Goal: Communication & Community: Answer question/provide support

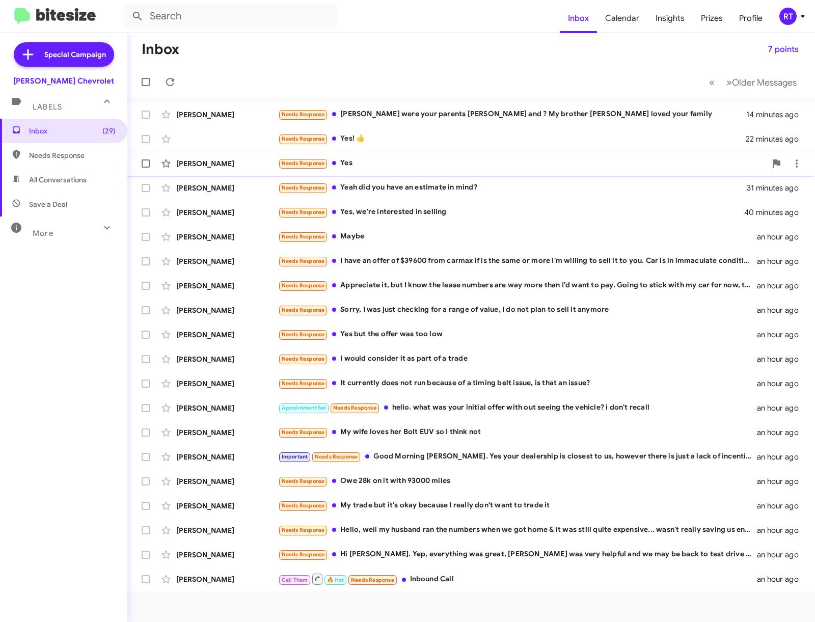
click at [206, 164] on div "Krista Stull" at bounding box center [227, 163] width 102 height 10
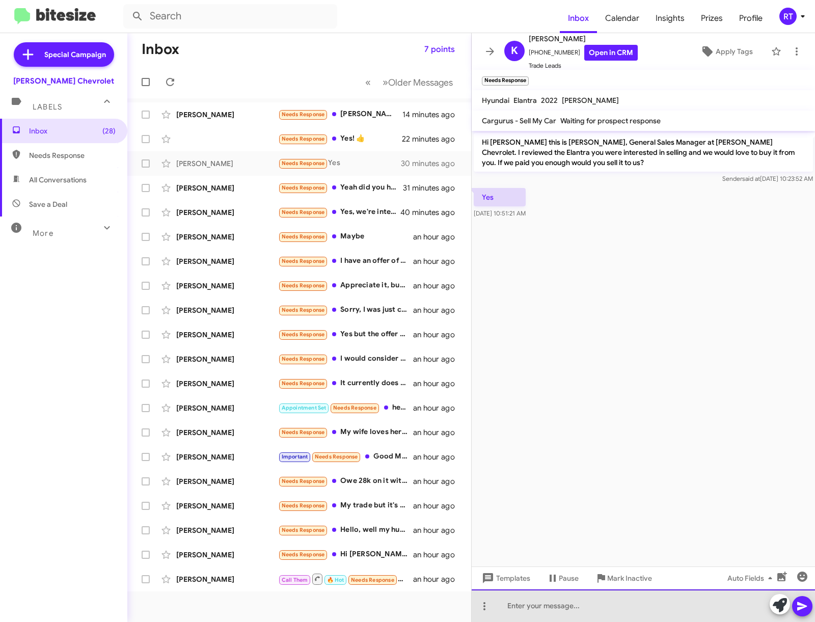
click at [527, 610] on div at bounding box center [643, 606] width 343 height 33
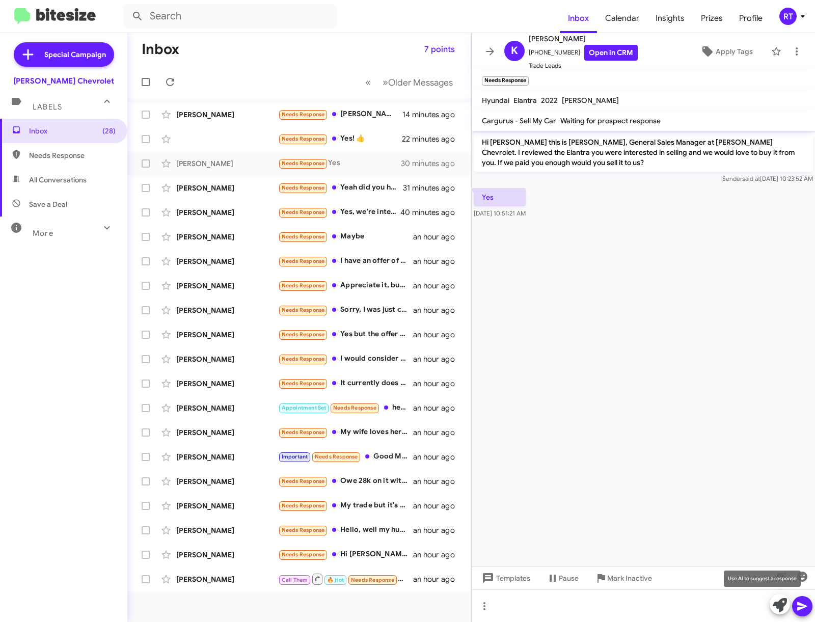
click at [783, 608] on icon at bounding box center [780, 605] width 14 height 14
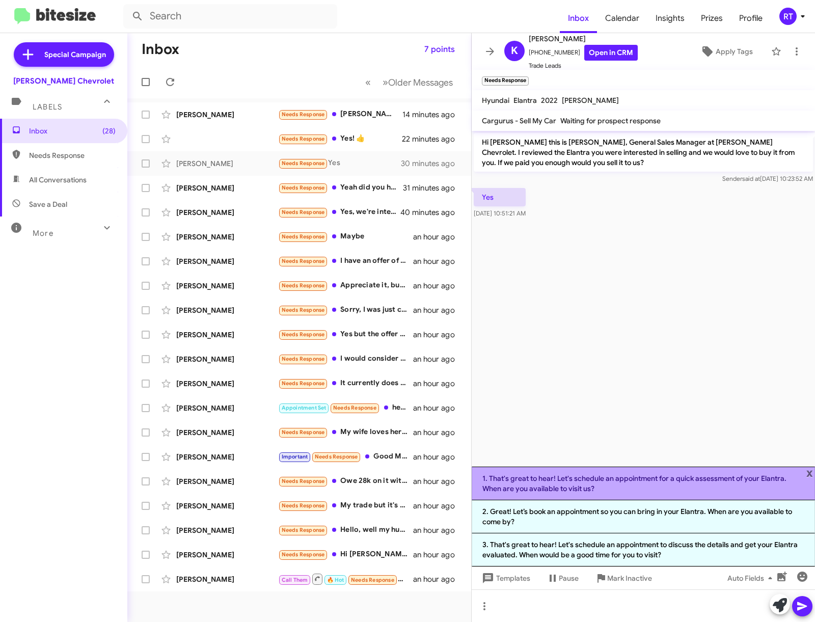
click at [639, 479] on li "1. That's great to hear! Let's schedule an appointment for a quick assessment o…" at bounding box center [643, 484] width 343 height 34
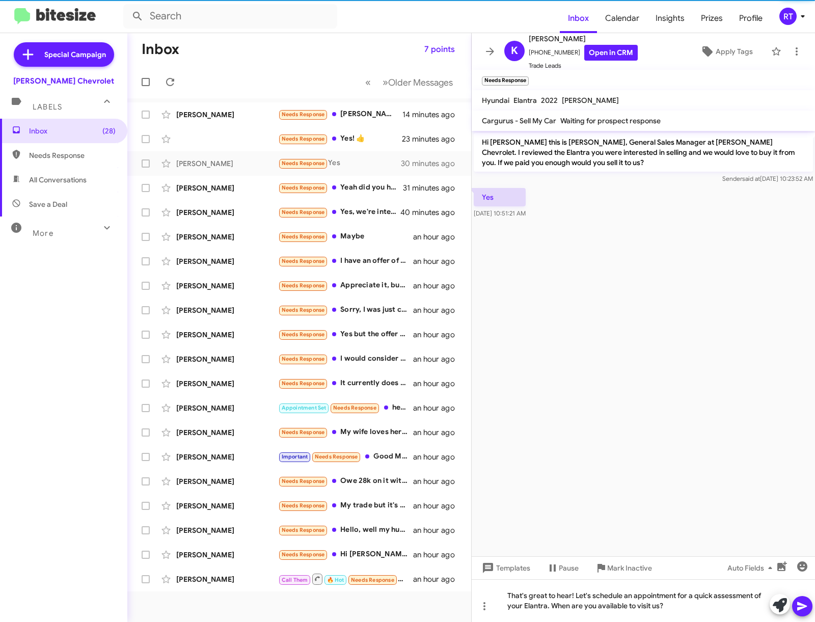
click at [805, 605] on icon at bounding box center [803, 606] width 12 height 12
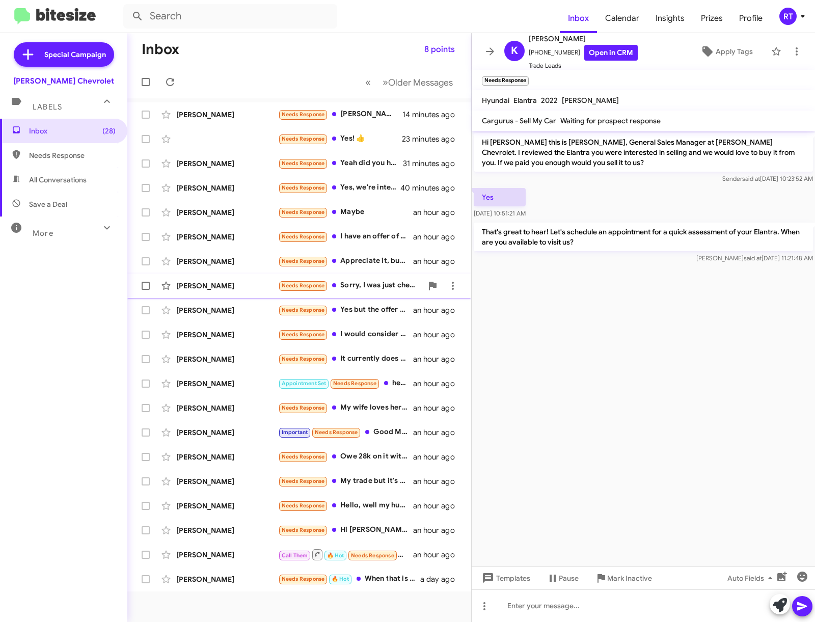
click at [208, 284] on div "William Appelget" at bounding box center [227, 286] width 102 height 10
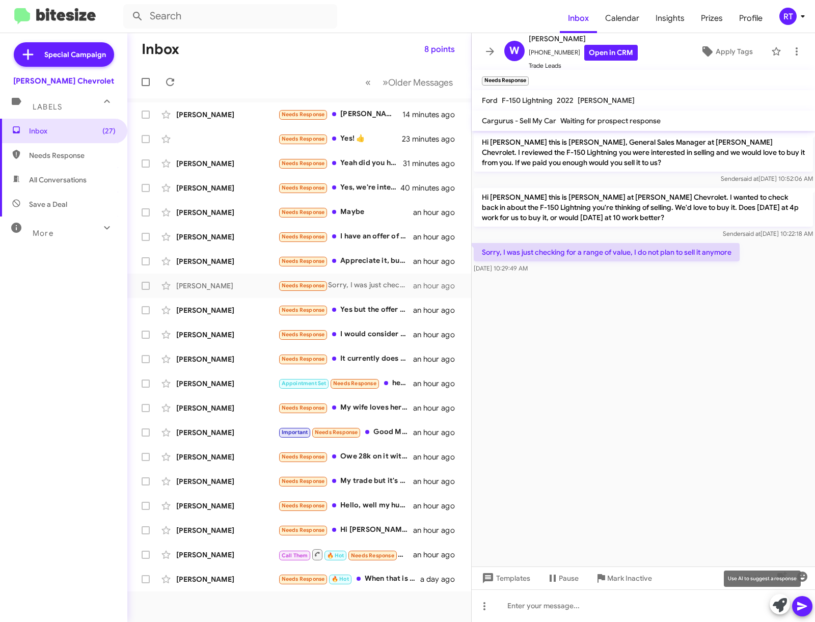
click at [779, 605] on icon at bounding box center [780, 605] width 14 height 14
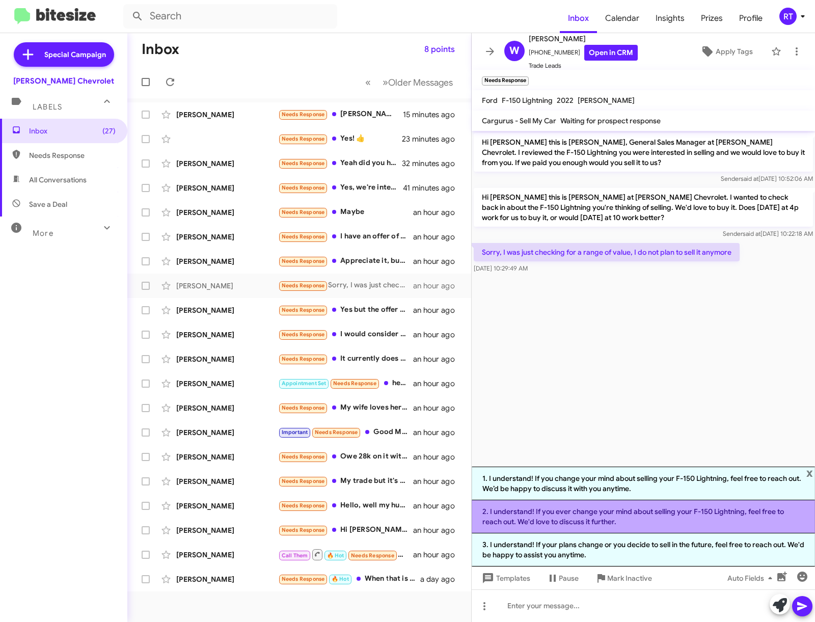
click at [616, 509] on li "2. I understand! If you ever change your mind about selling your F-150 Lightnin…" at bounding box center [643, 516] width 343 height 33
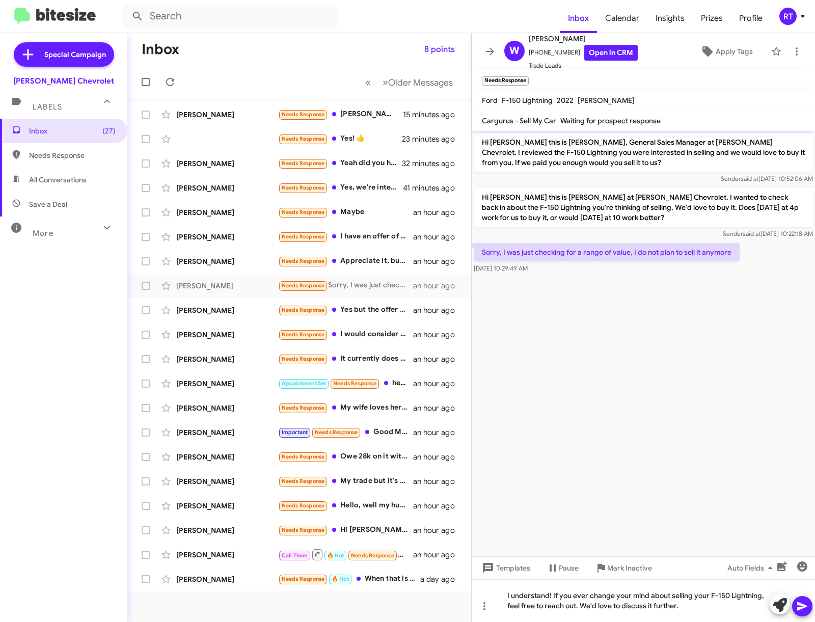
click at [803, 606] on icon at bounding box center [803, 606] width 10 height 9
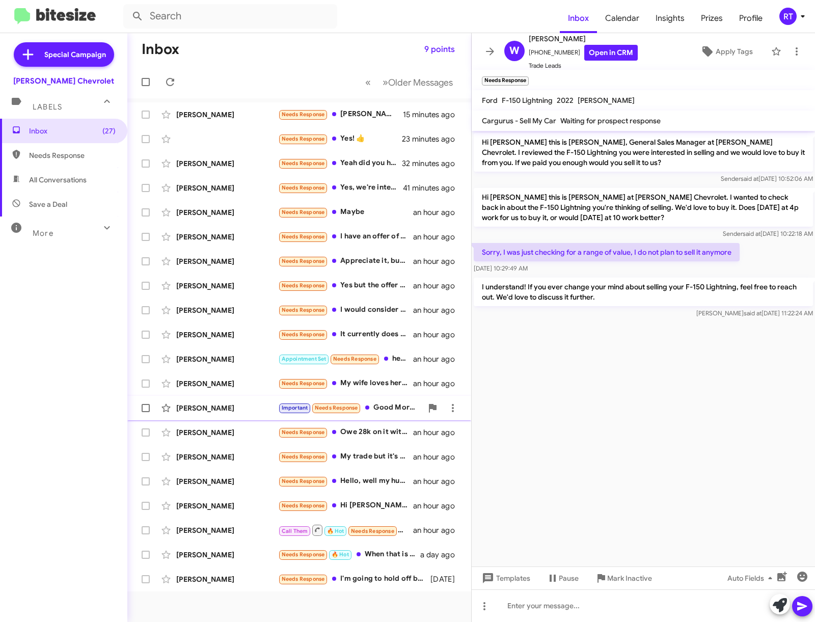
click at [196, 408] on div "[PERSON_NAME]" at bounding box center [227, 408] width 102 height 10
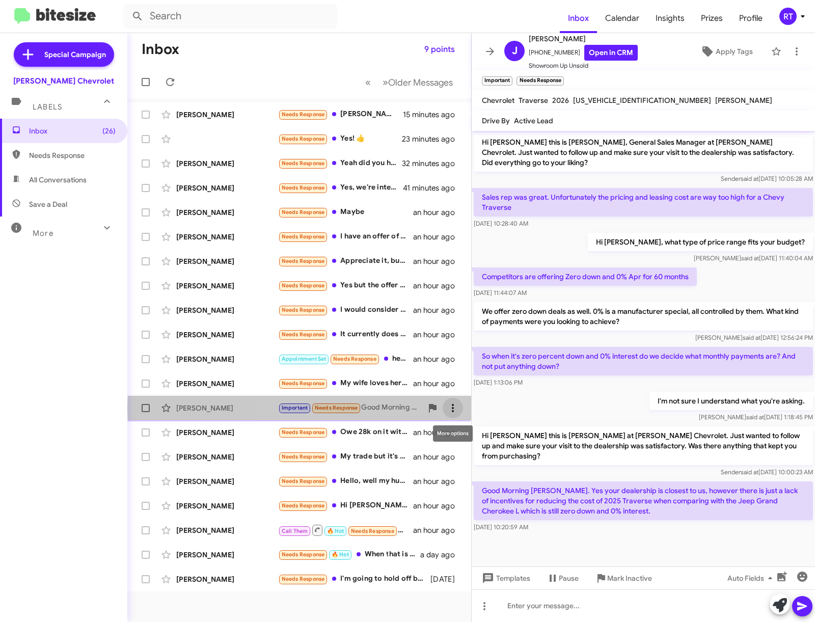
click at [451, 409] on icon at bounding box center [453, 408] width 12 height 12
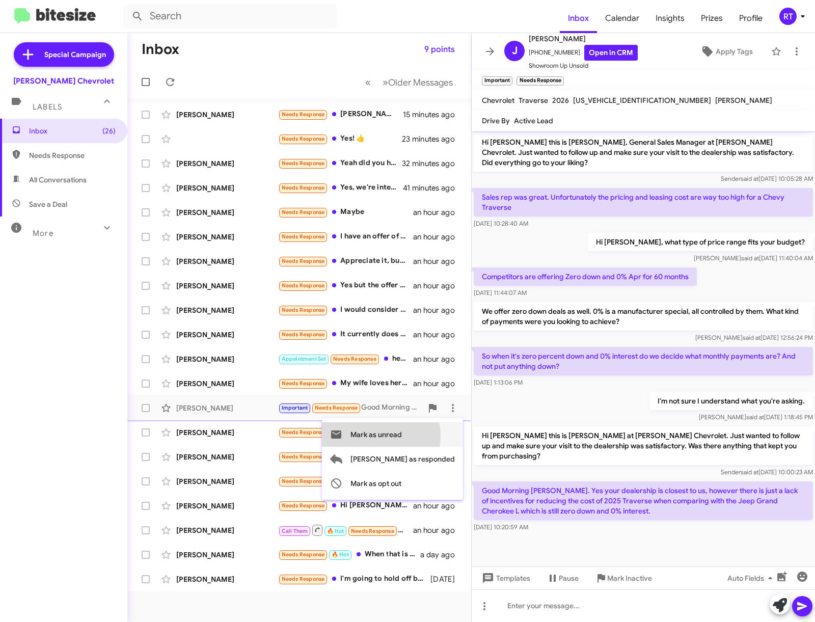
click at [402, 436] on span "Mark as unread" at bounding box center [376, 434] width 51 height 24
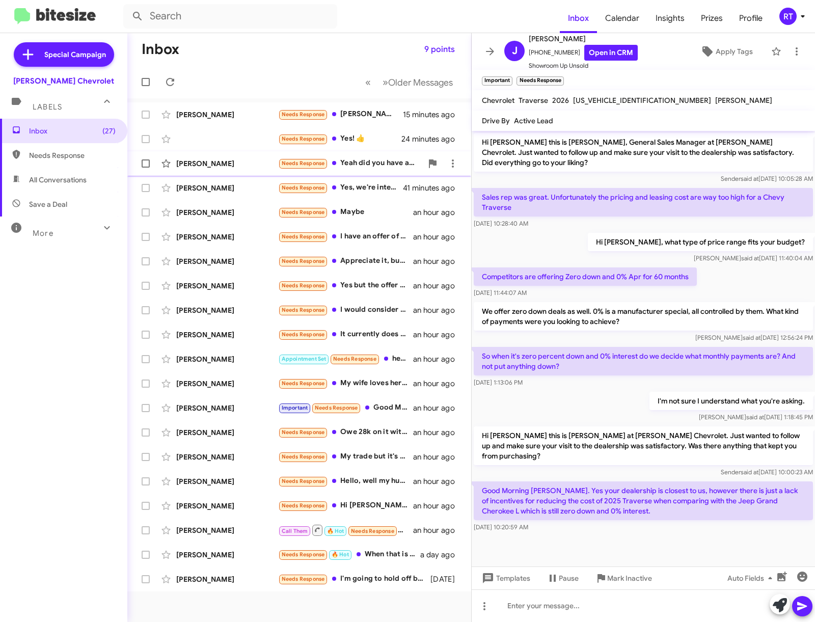
click at [197, 165] on div "[PERSON_NAME]" at bounding box center [227, 163] width 102 height 10
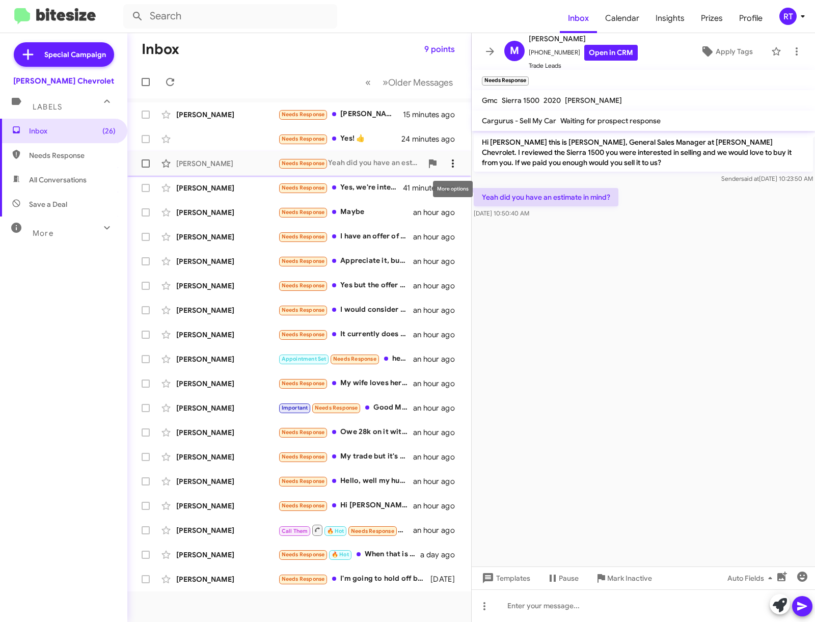
click at [451, 165] on icon at bounding box center [453, 163] width 12 height 12
click at [402, 187] on span "Mark as unread" at bounding box center [376, 190] width 51 height 24
click at [216, 190] on div "Kelsey Josephsen" at bounding box center [227, 188] width 102 height 10
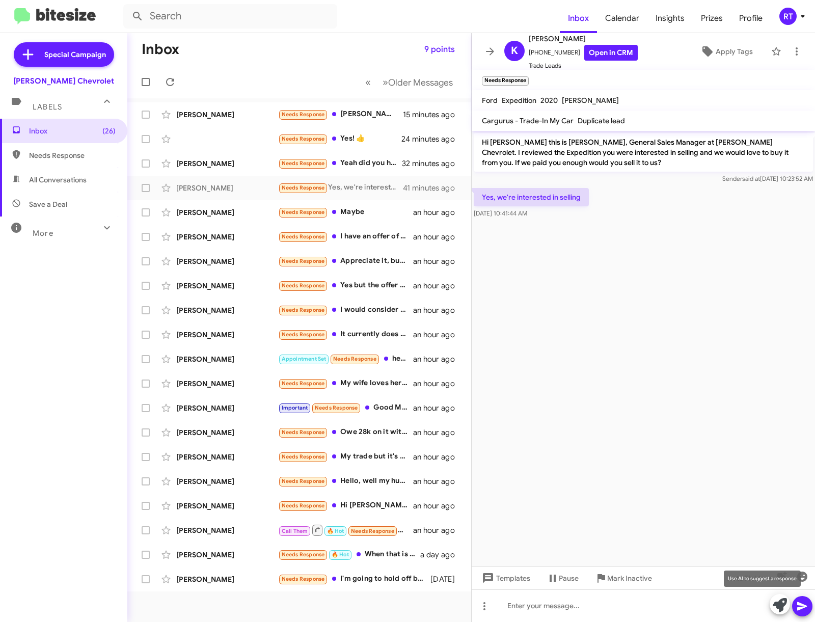
click at [783, 605] on icon at bounding box center [780, 605] width 14 height 14
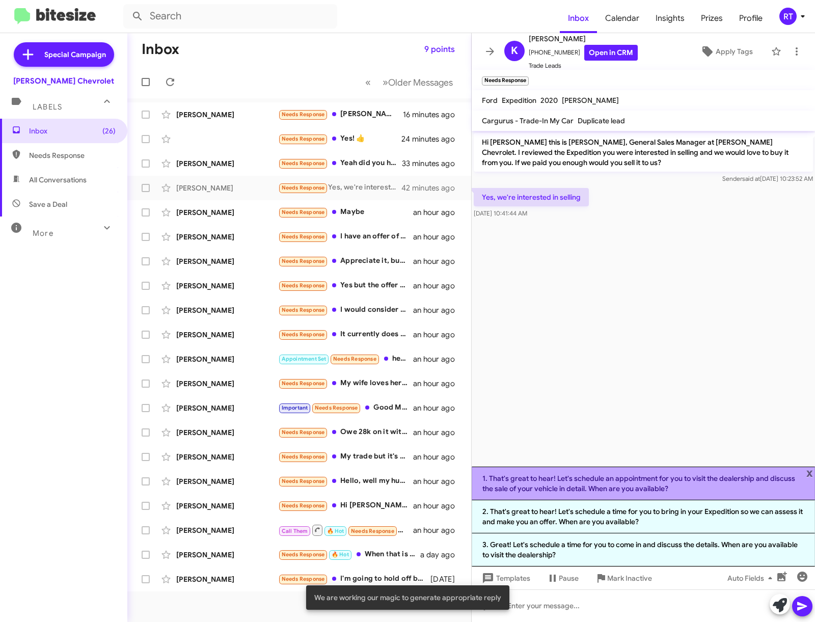
click at [643, 478] on li "1. That's great to hear! Let's schedule an appointment for you to visit the dea…" at bounding box center [643, 484] width 343 height 34
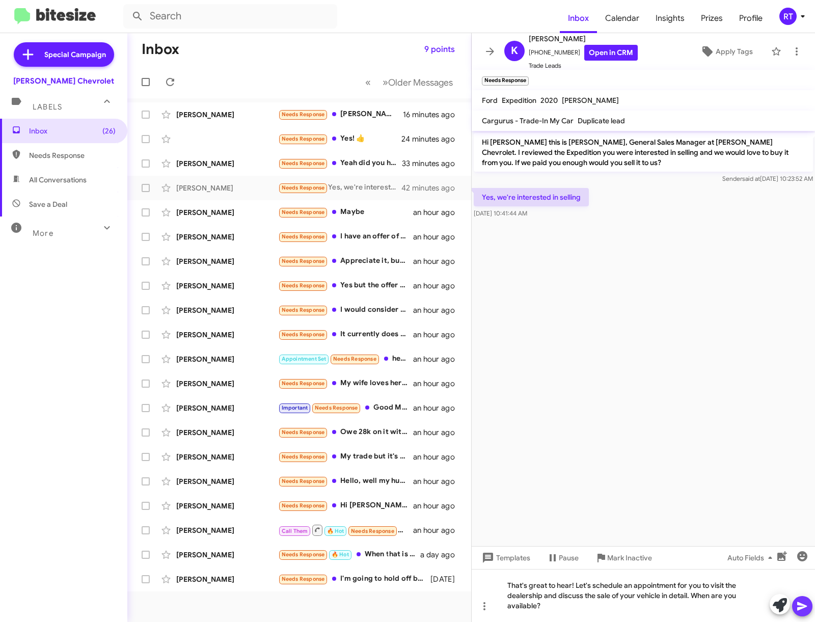
click at [804, 607] on icon at bounding box center [803, 606] width 10 height 9
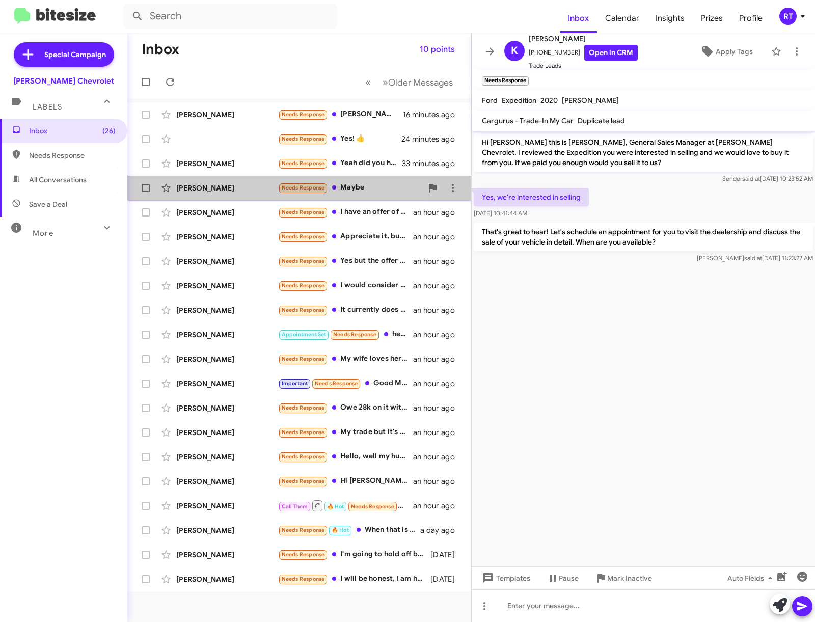
click at [190, 188] on div "Kevin Ford" at bounding box center [227, 188] width 102 height 10
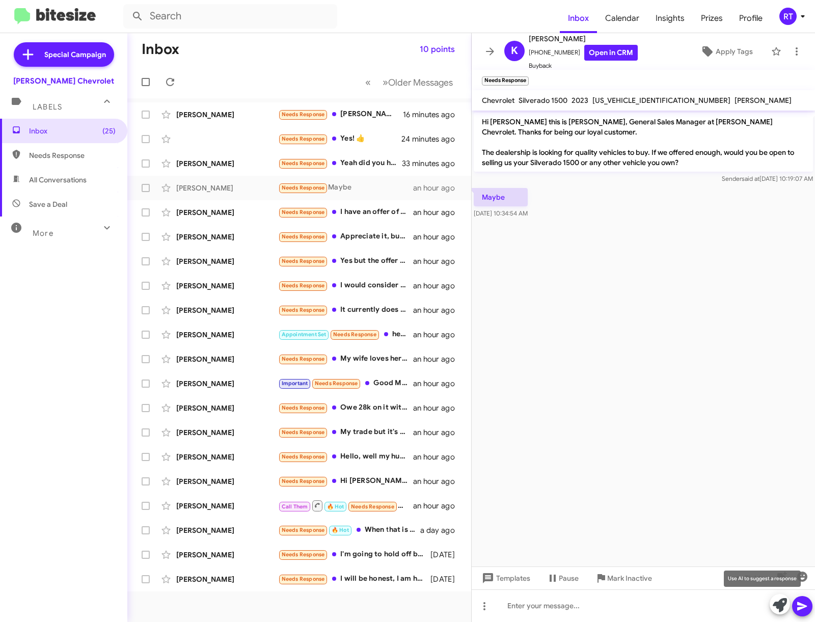
click at [781, 603] on icon at bounding box center [780, 605] width 14 height 14
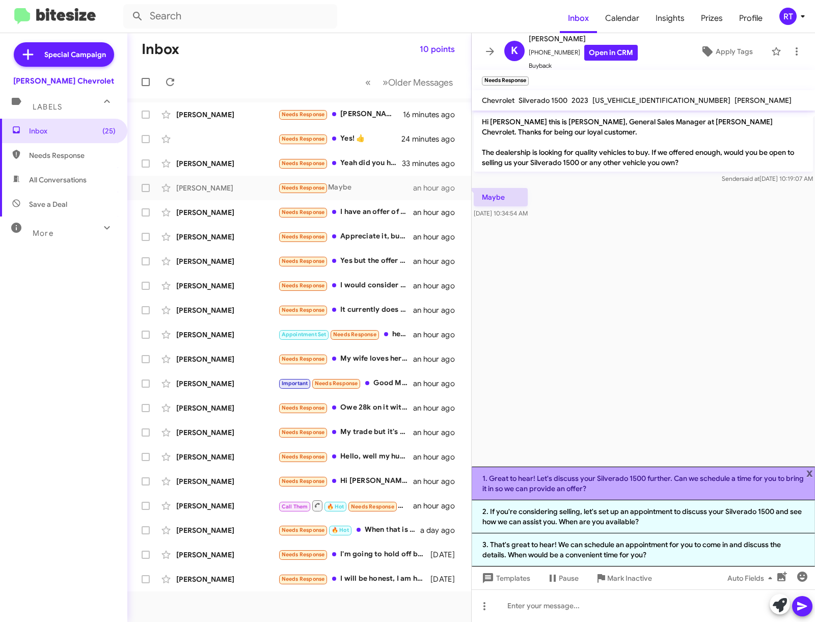
click at [665, 483] on li "1. Great to hear! Let's discuss your Silverado 1500 further. Can we schedule a …" at bounding box center [643, 484] width 343 height 34
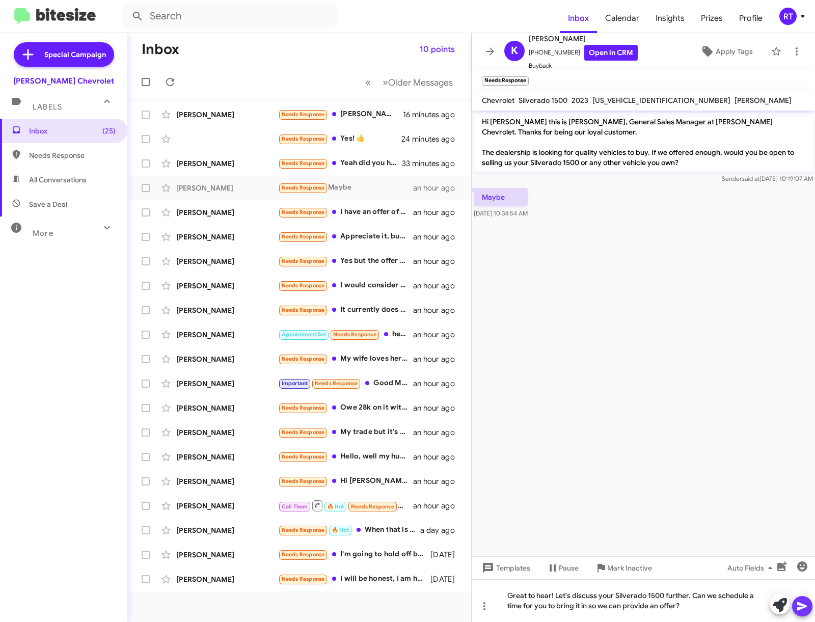
click at [804, 604] on icon at bounding box center [803, 606] width 12 height 12
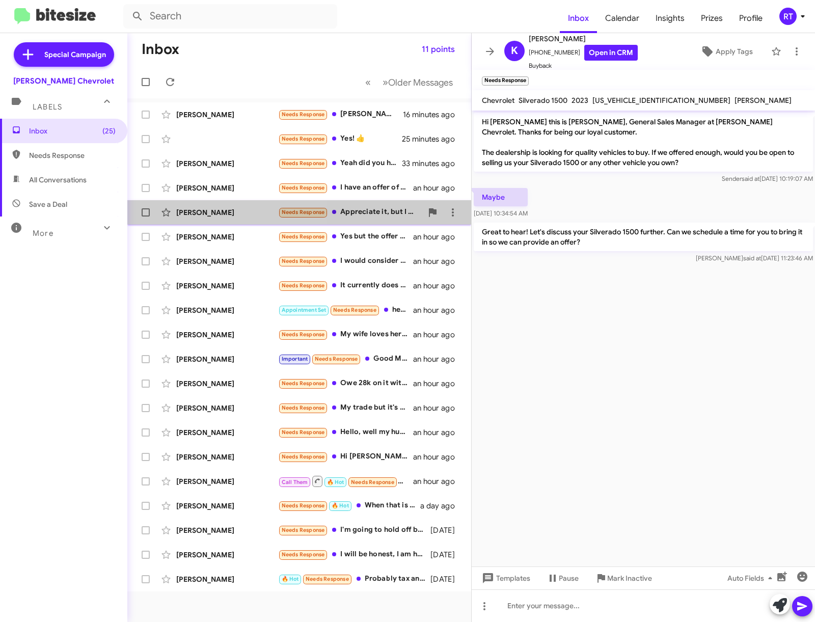
click at [205, 216] on div "[PERSON_NAME]" at bounding box center [227, 212] width 102 height 10
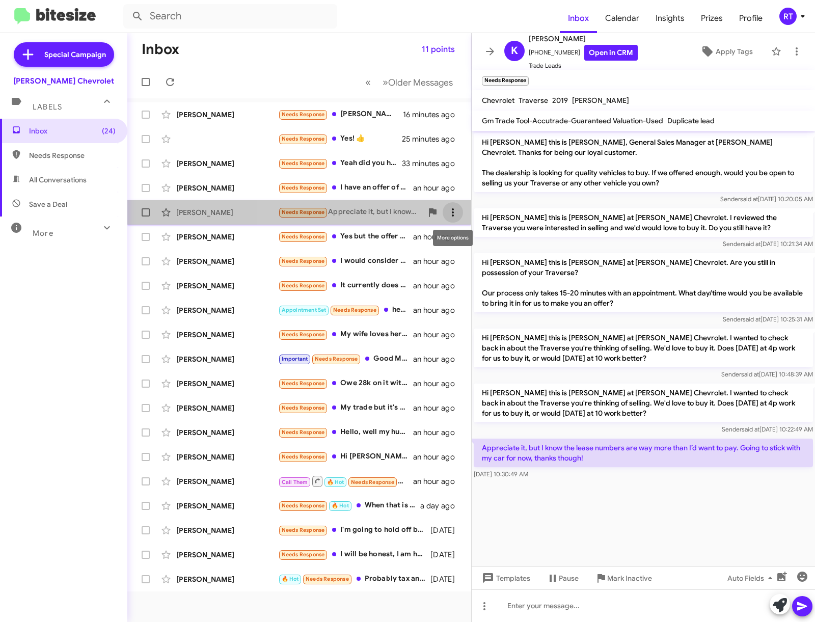
click at [457, 215] on icon at bounding box center [453, 212] width 12 height 12
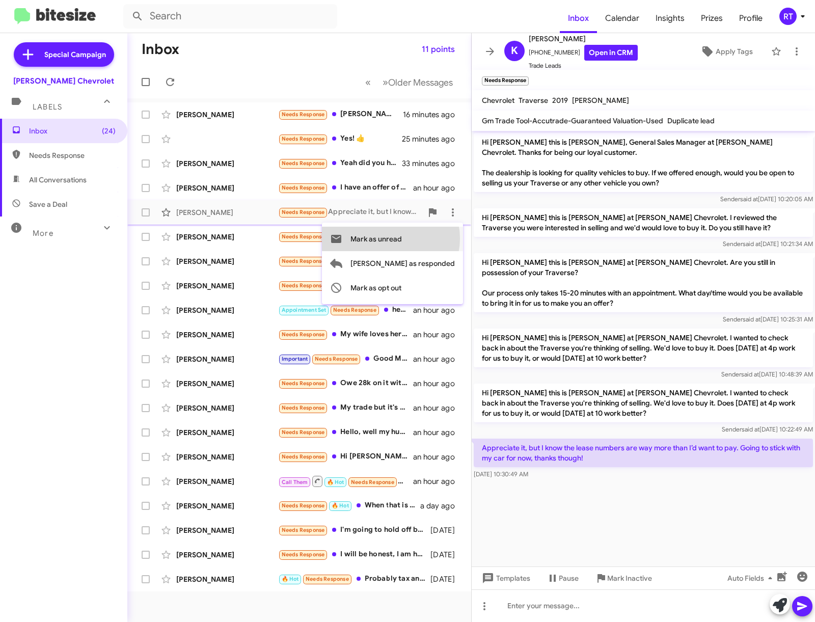
click at [402, 239] on span "Mark as unread" at bounding box center [376, 239] width 51 height 24
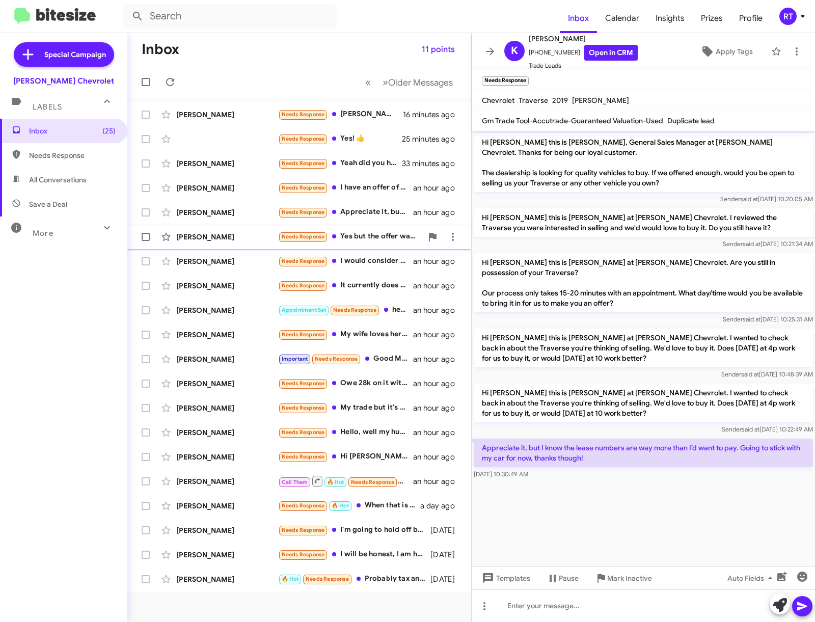
click at [186, 241] on div "Damian Lichon" at bounding box center [227, 237] width 102 height 10
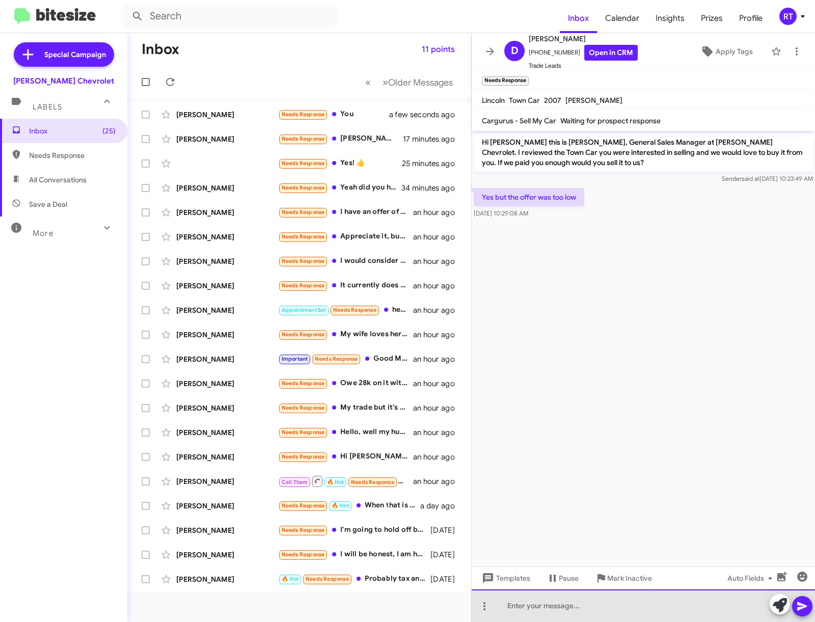
click at [542, 611] on div at bounding box center [643, 606] width 343 height 33
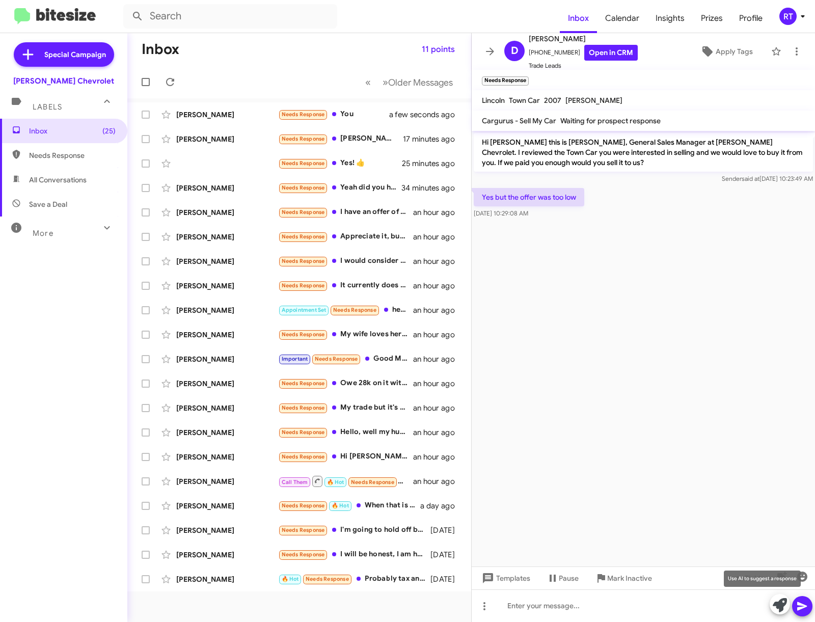
click at [781, 607] on icon at bounding box center [780, 605] width 14 height 14
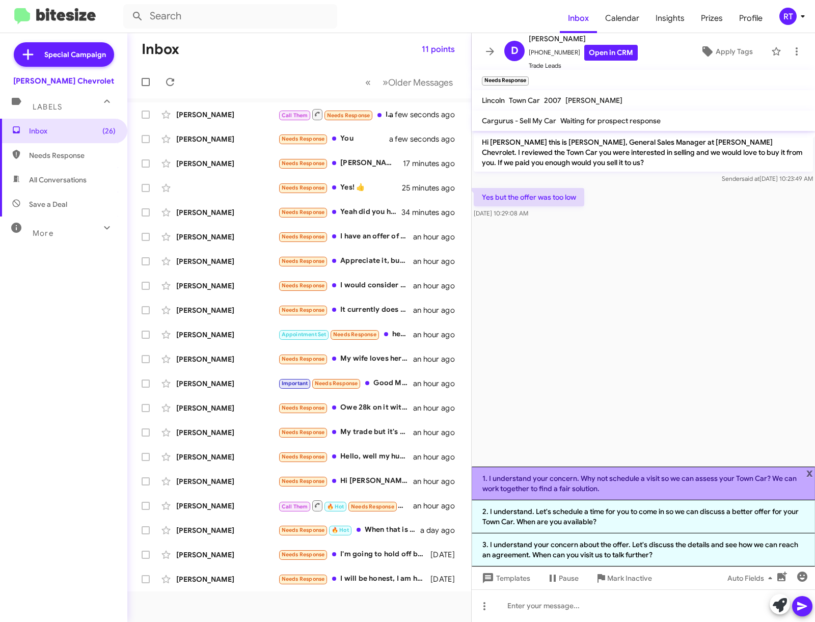
click at [628, 475] on li "1. I understand your concern. Why not schedule a visit so we can assess your To…" at bounding box center [643, 484] width 343 height 34
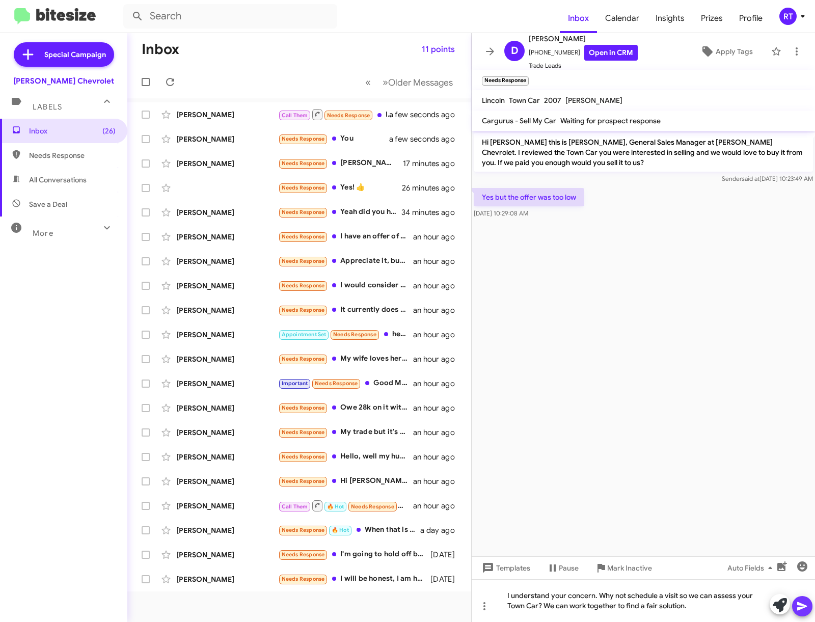
click at [799, 603] on icon at bounding box center [803, 606] width 10 height 9
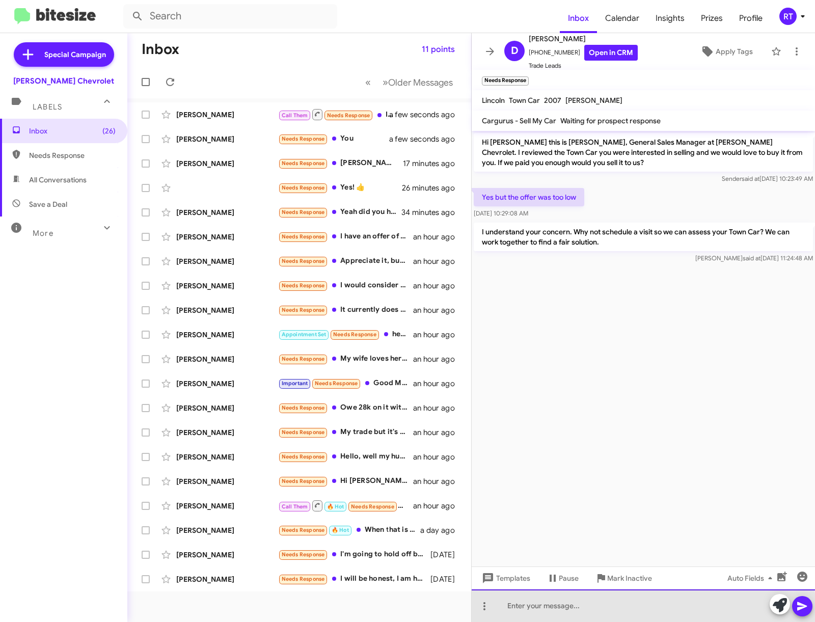
click at [515, 611] on div at bounding box center [643, 606] width 343 height 33
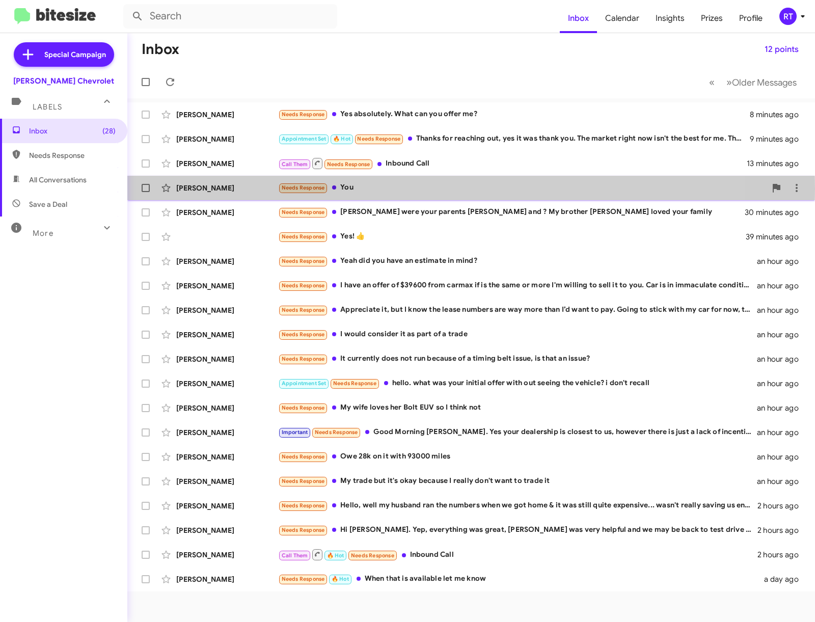
click at [198, 189] on div "Krista Stull" at bounding box center [227, 188] width 102 height 10
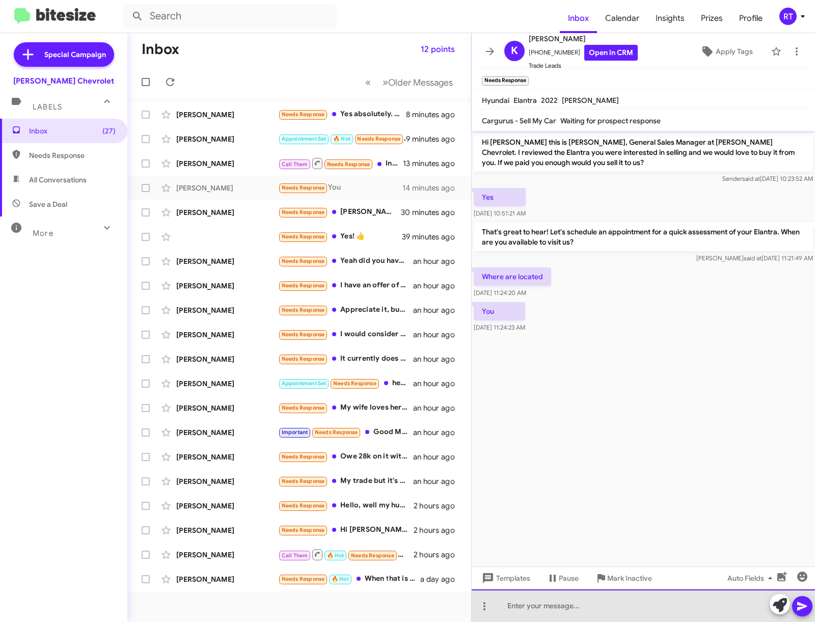
click at [541, 609] on div at bounding box center [643, 606] width 343 height 33
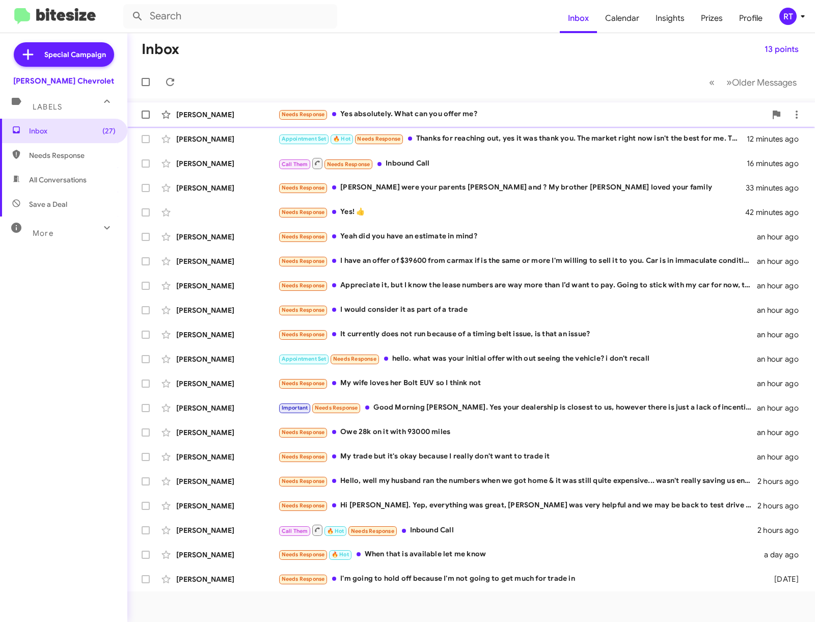
click at [448, 115] on div "Needs Response Yes absolutely. What can you offer me?" at bounding box center [522, 115] width 488 height 12
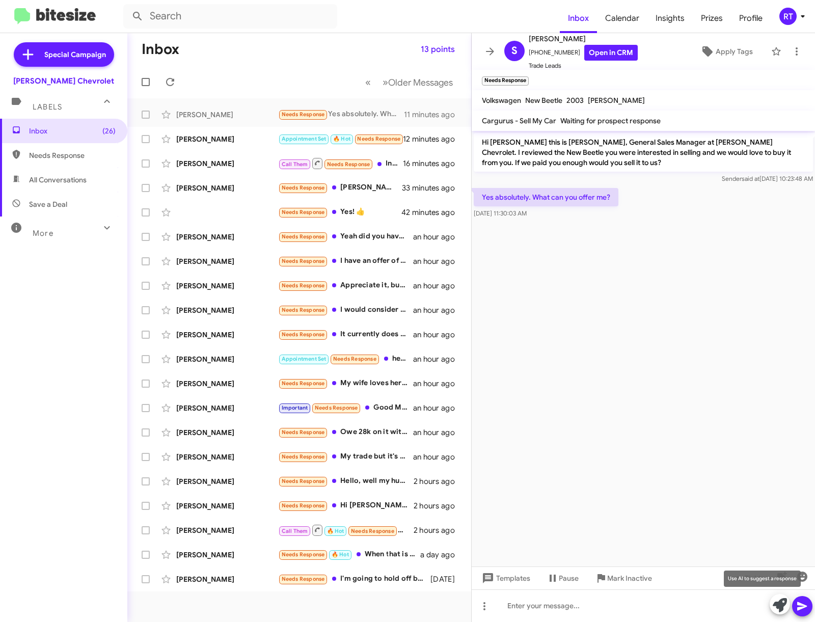
click at [782, 609] on icon at bounding box center [780, 605] width 14 height 14
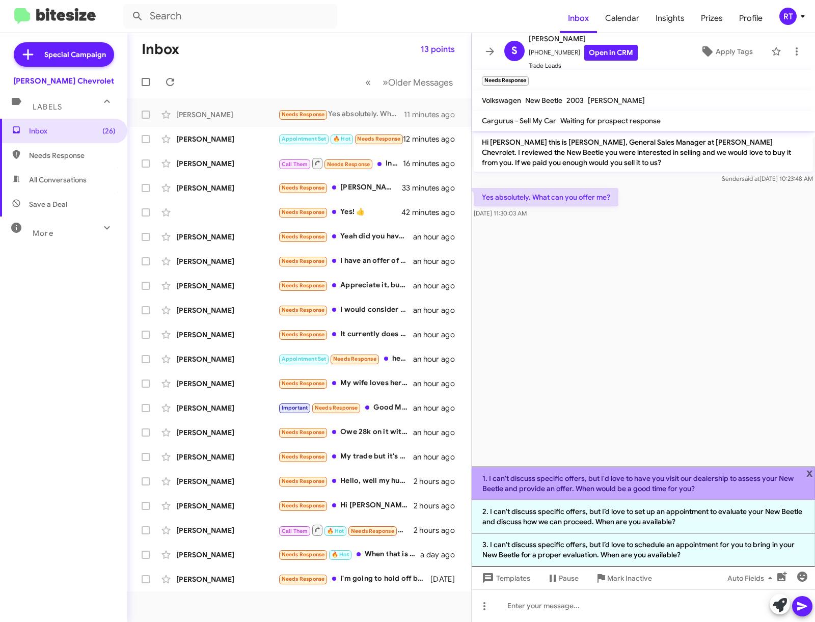
click at [631, 483] on li "1. I can't discuss specific offers, but I'd love to have you visit our dealersh…" at bounding box center [643, 484] width 343 height 34
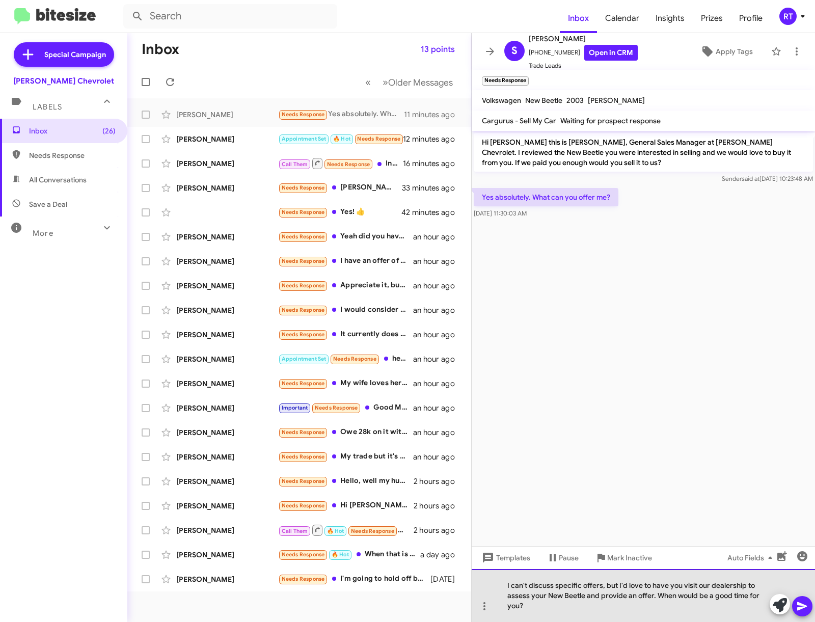
click at [617, 585] on div "I can't discuss specific offers, but I'd love to have you visit our dealership …" at bounding box center [643, 595] width 343 height 53
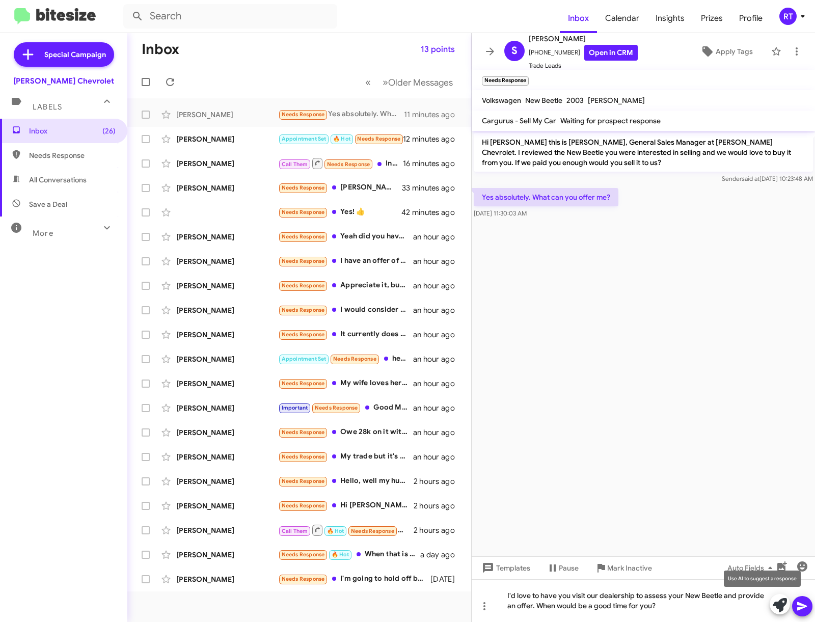
click at [776, 607] on icon at bounding box center [780, 605] width 14 height 14
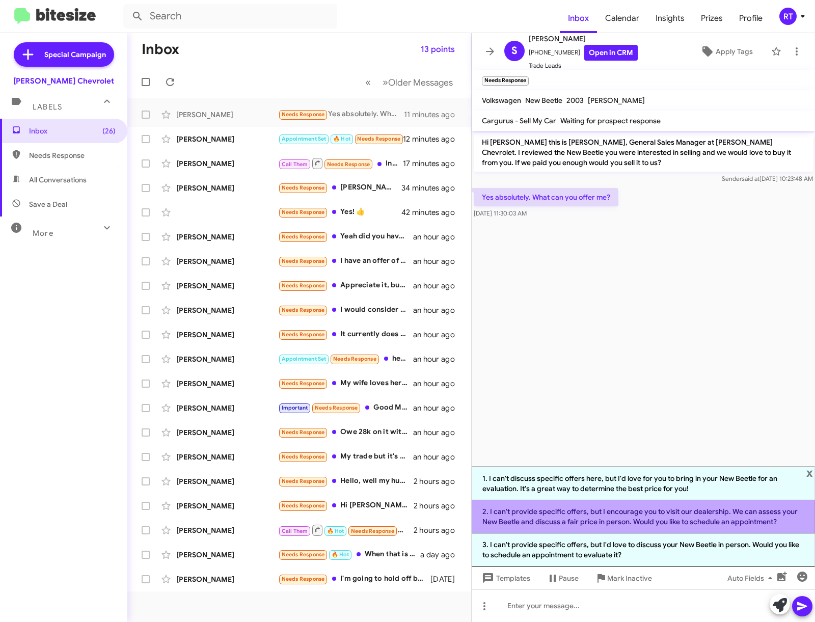
click at [613, 517] on li "2. I can't provide specific offers, but I encourage you to visit our dealership…" at bounding box center [643, 516] width 343 height 33
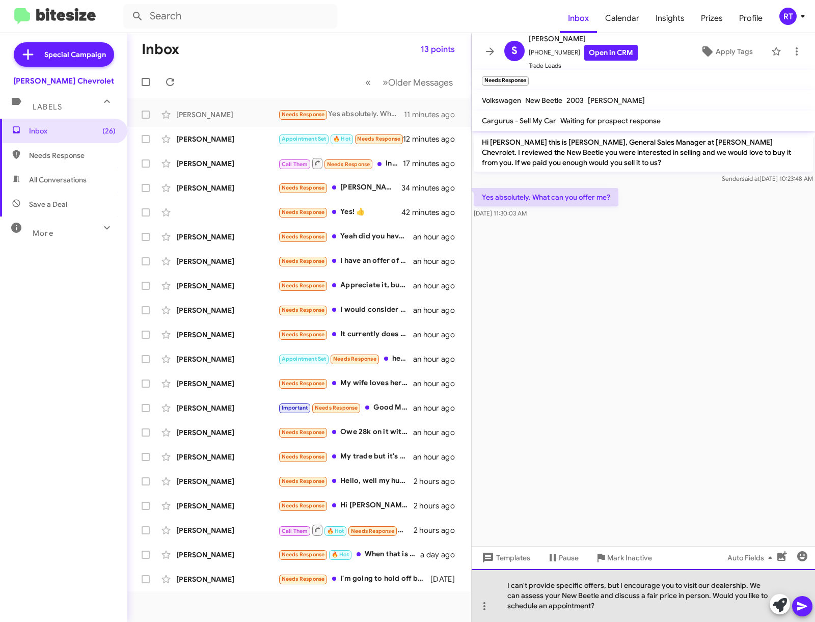
click at [617, 585] on div "I can't provide specific offers, but I encourage you to visit our dealership. W…" at bounding box center [643, 595] width 343 height 53
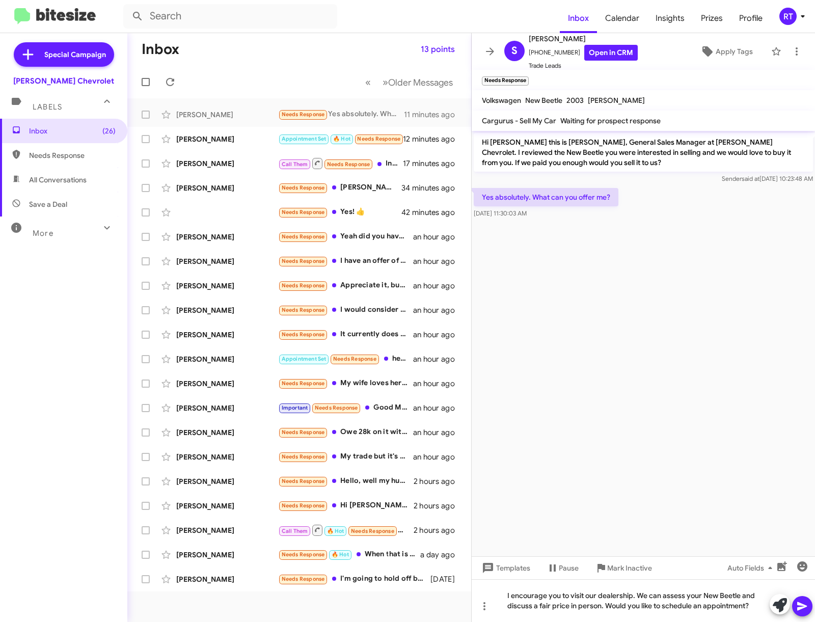
click at [806, 606] on icon at bounding box center [803, 606] width 10 height 9
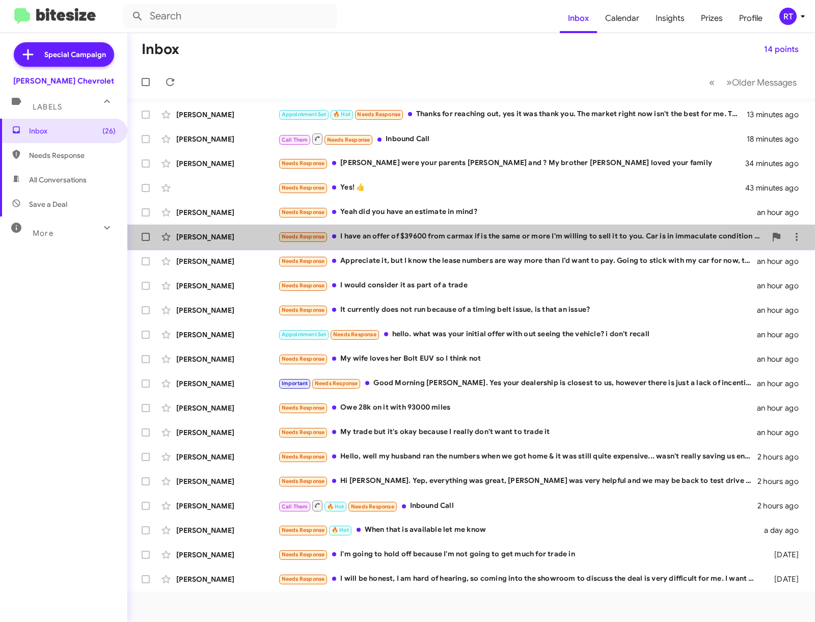
click at [383, 242] on div "Needs Response I have an offer of $39600 from carmax if is the same or more I'm…" at bounding box center [522, 237] width 488 height 12
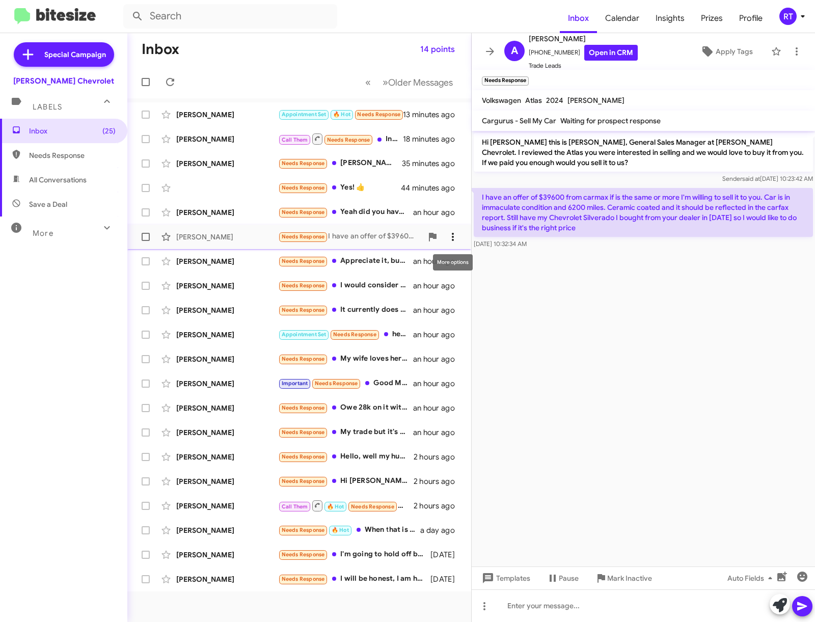
click at [454, 239] on icon at bounding box center [453, 237] width 12 height 12
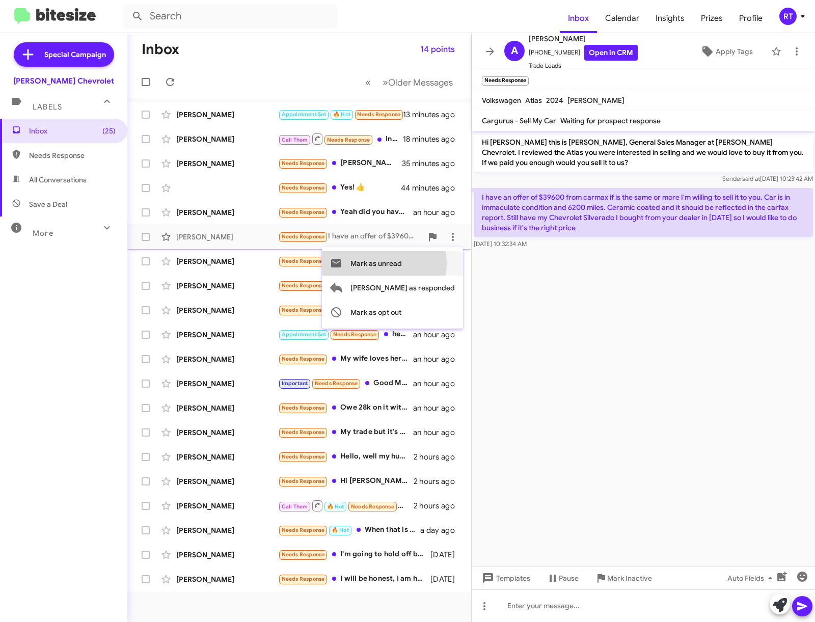
click at [402, 263] on span "Mark as unread" at bounding box center [376, 263] width 51 height 24
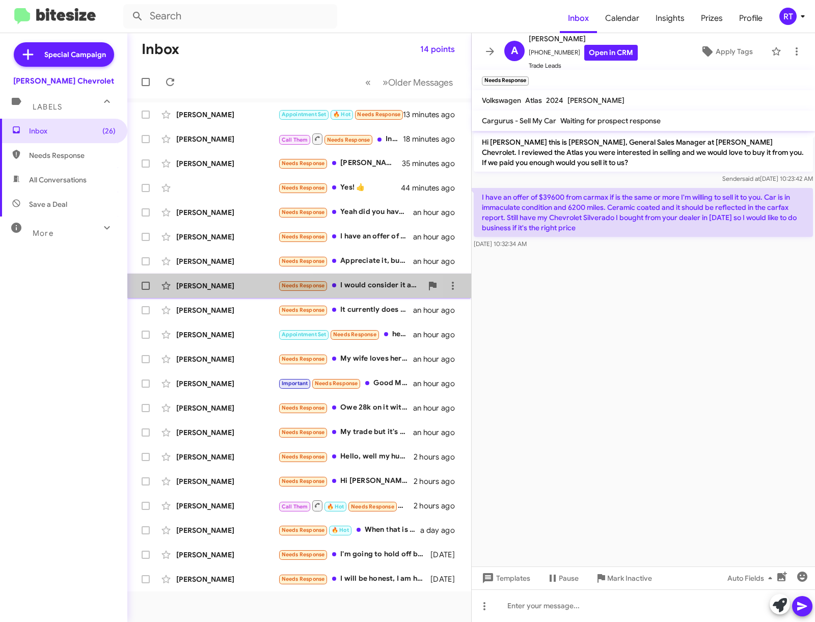
click at [198, 289] on div "[PERSON_NAME]" at bounding box center [227, 286] width 102 height 10
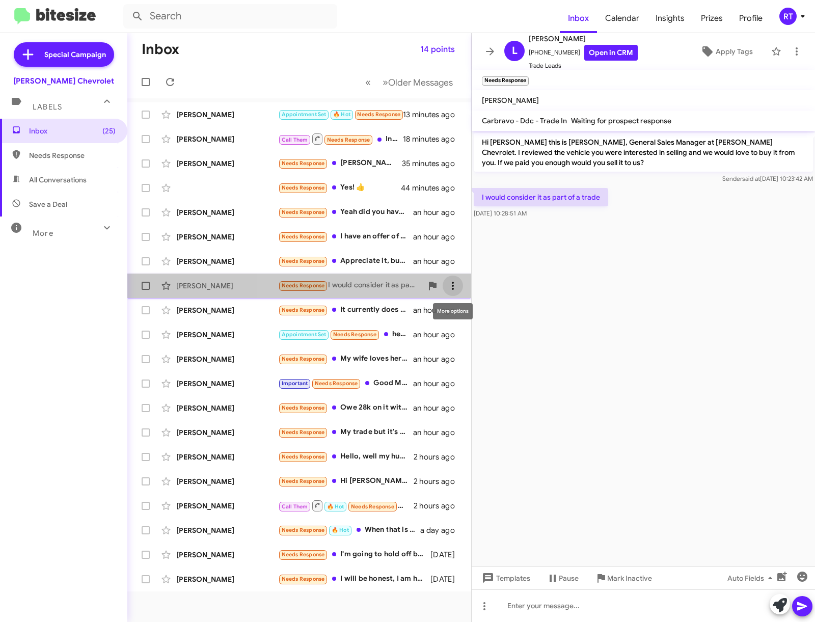
click at [455, 289] on icon at bounding box center [453, 286] width 12 height 12
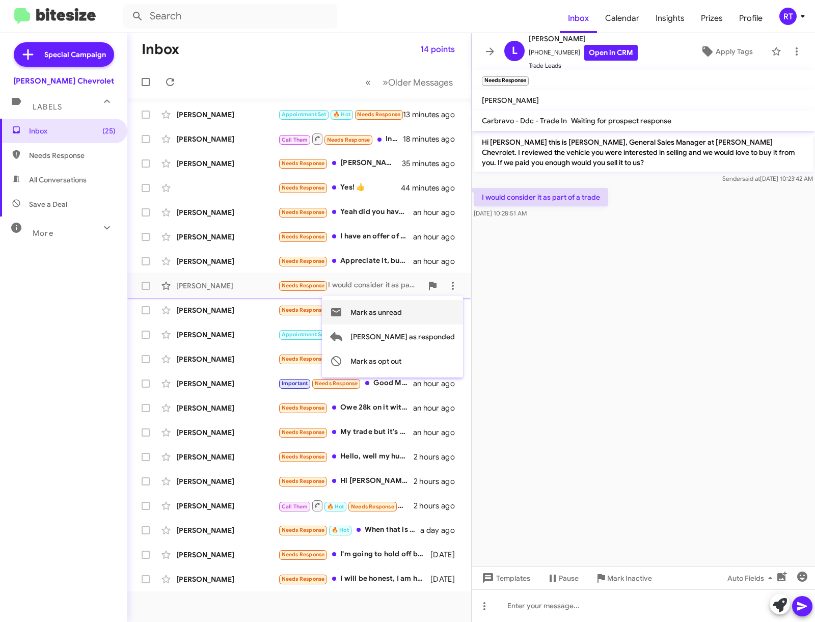
click at [402, 314] on span "Mark as unread" at bounding box center [376, 312] width 51 height 24
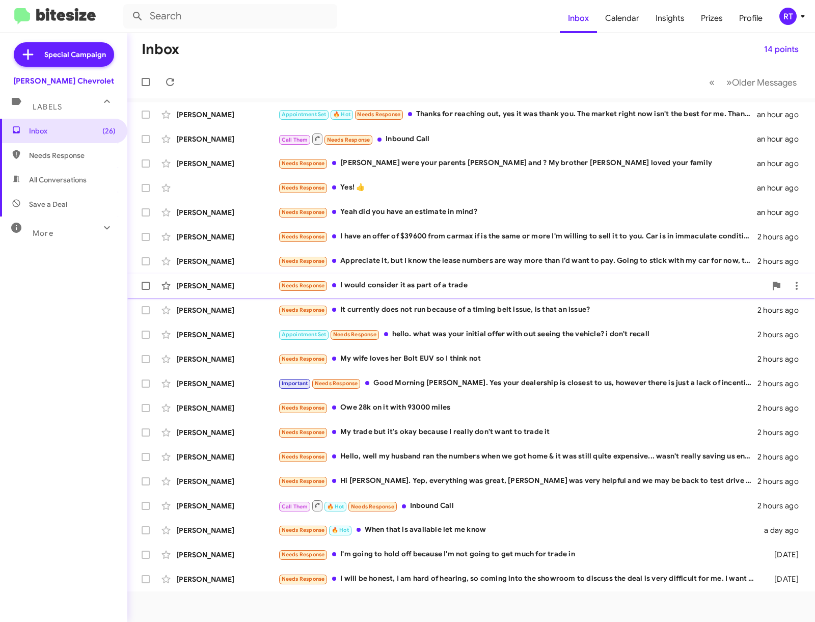
click at [189, 289] on div "[PERSON_NAME]" at bounding box center [227, 286] width 102 height 10
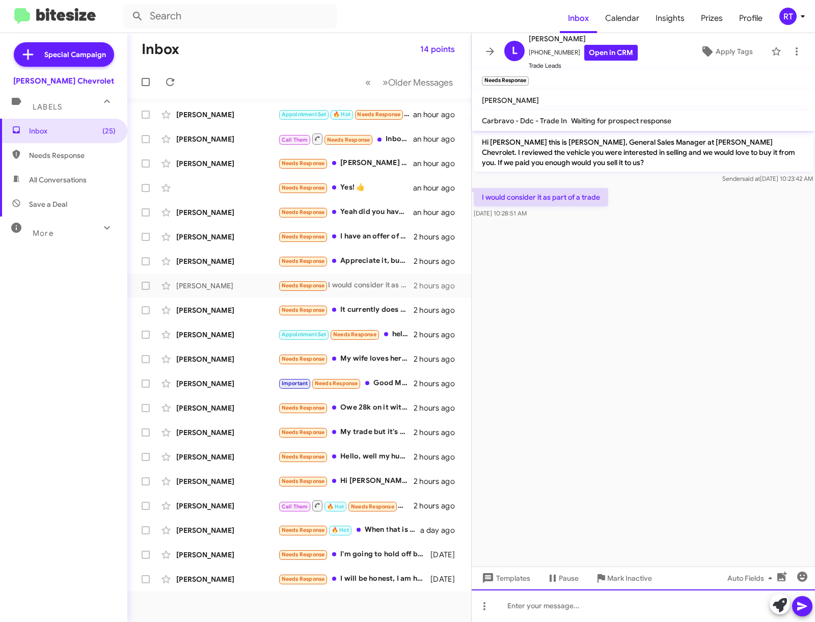
click at [533, 606] on div at bounding box center [643, 606] width 343 height 33
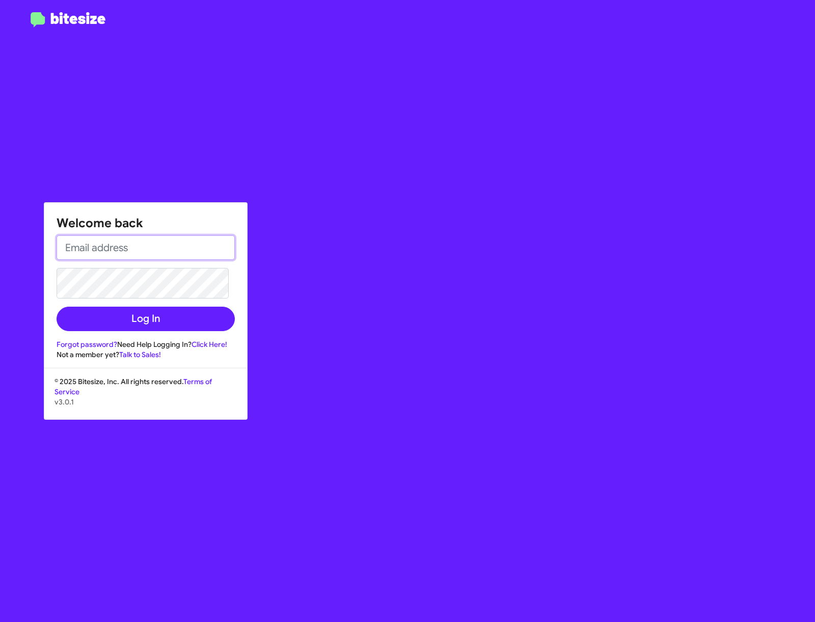
click at [92, 237] on input "email" at bounding box center [146, 247] width 178 height 24
type input "[EMAIL_ADDRESS][DOMAIN_NAME]"
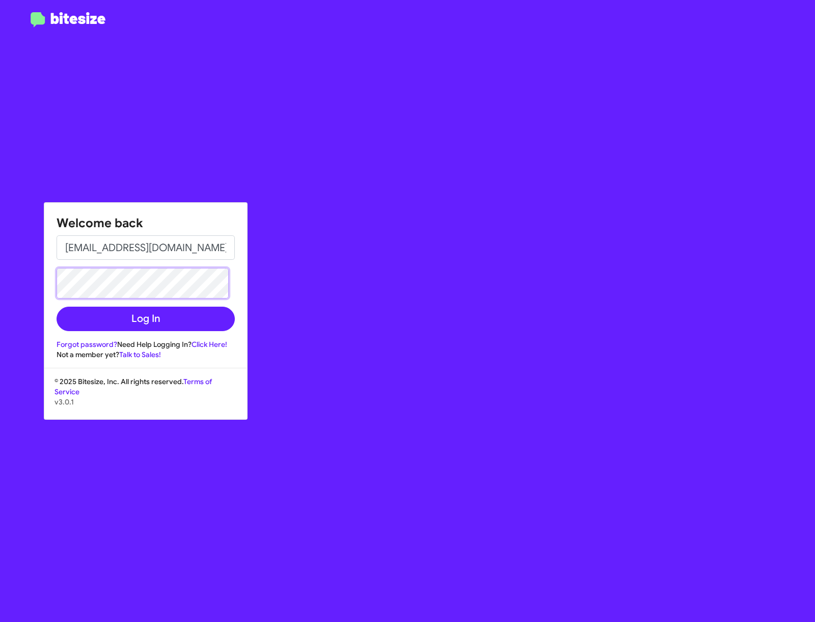
click at [57, 307] on button "Log In" at bounding box center [146, 319] width 178 height 24
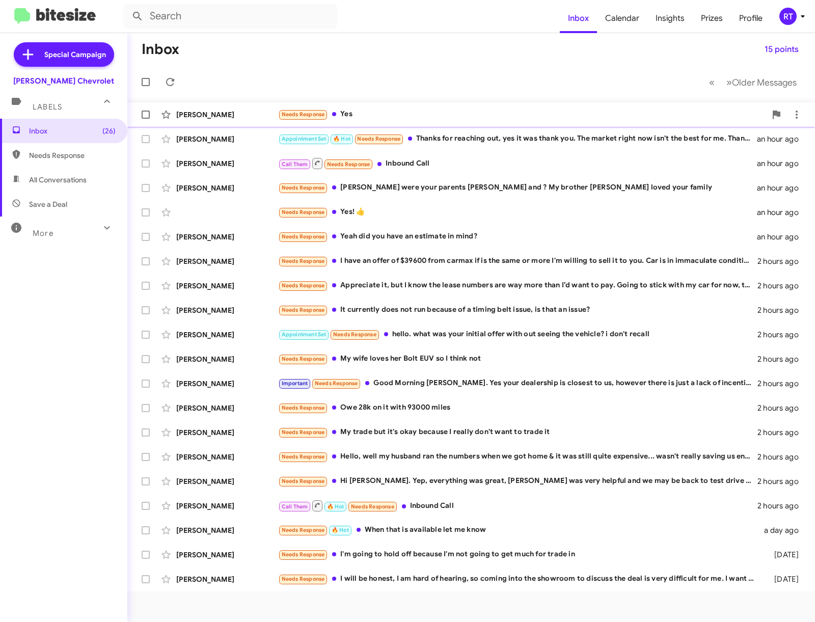
click at [203, 117] on div "[PERSON_NAME]" at bounding box center [227, 115] width 102 height 10
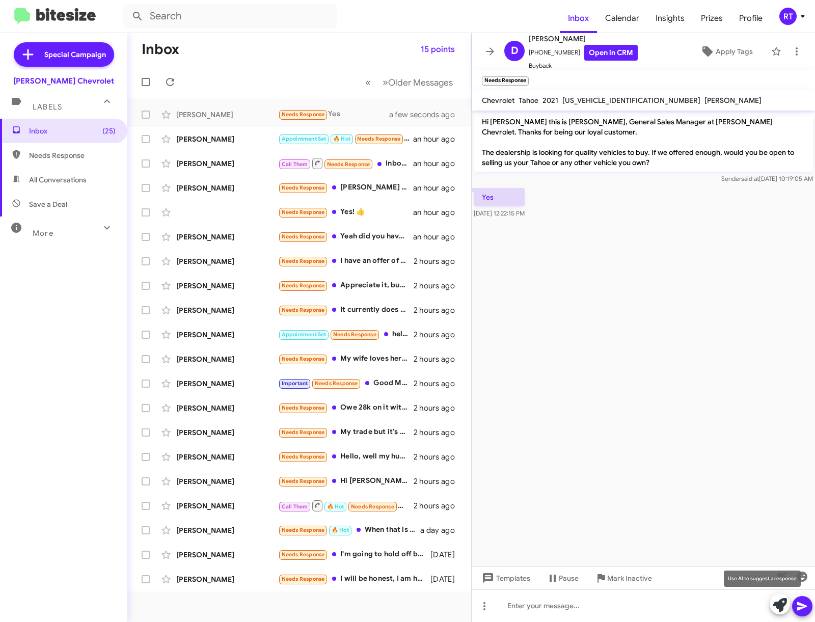
click at [778, 607] on icon at bounding box center [780, 605] width 14 height 14
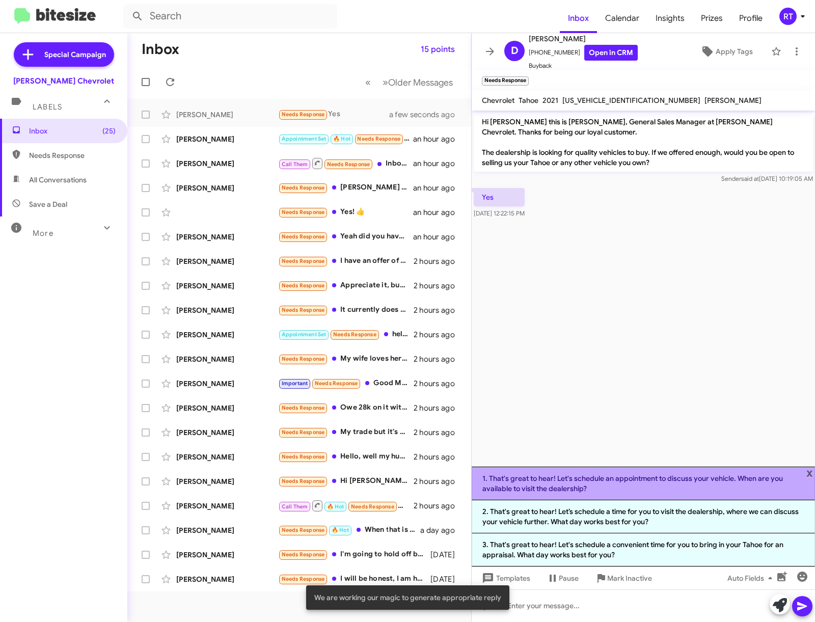
click at [685, 482] on li "1. That's great to hear! Let's schedule an appointment to discuss your vehicle.…" at bounding box center [643, 484] width 343 height 34
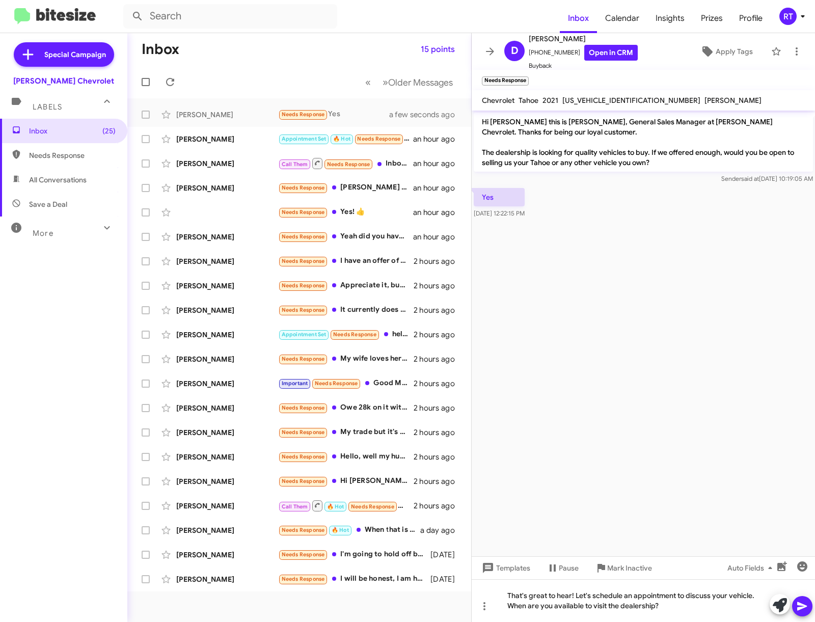
click at [806, 610] on icon at bounding box center [803, 606] width 12 height 12
